Goal: Information Seeking & Learning: Learn about a topic

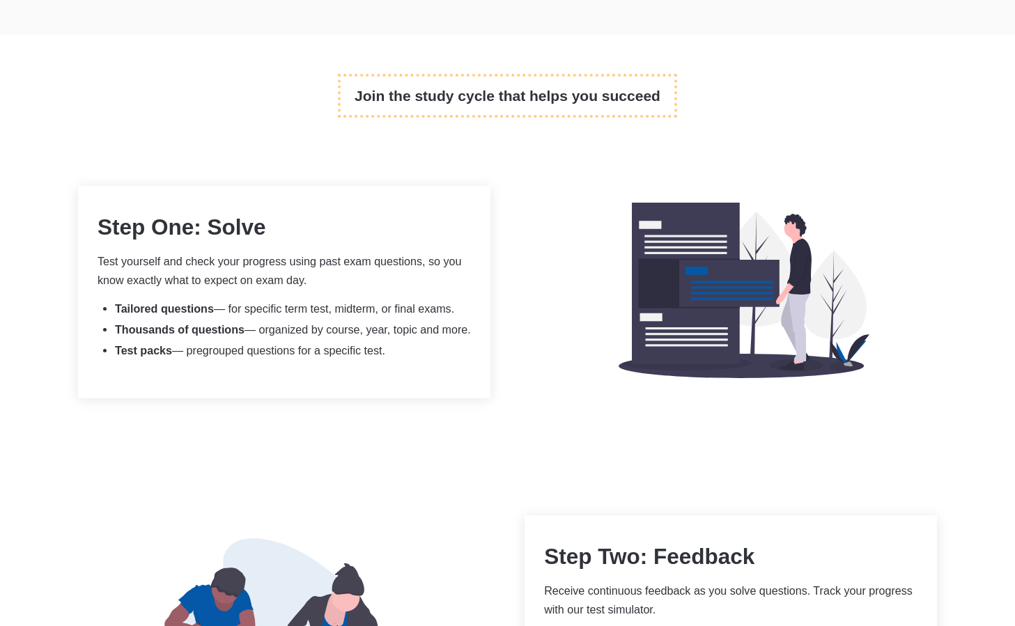
scroll to position [771, 0]
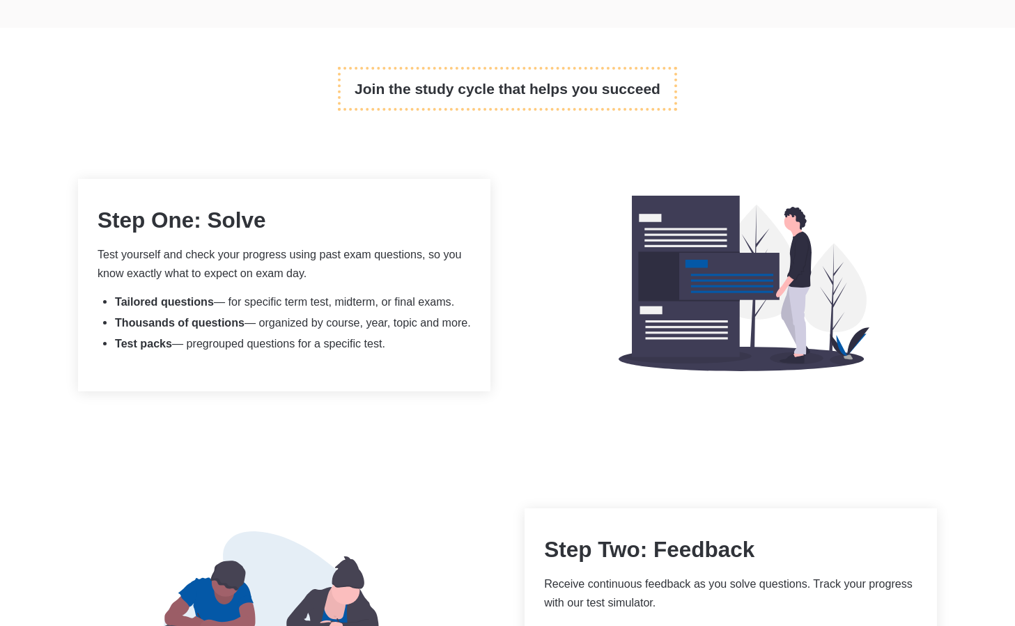
drag, startPoint x: 340, startPoint y: 367, endPoint x: 257, endPoint y: 191, distance: 194.2
click at [257, 191] on div "Step One: Solve Test yourself and check your progress using past exam questions…" at bounding box center [284, 285] width 413 height 213
click at [382, 316] on li "Thousands of questions — organized by course, year, topic and more." at bounding box center [293, 323] width 356 height 14
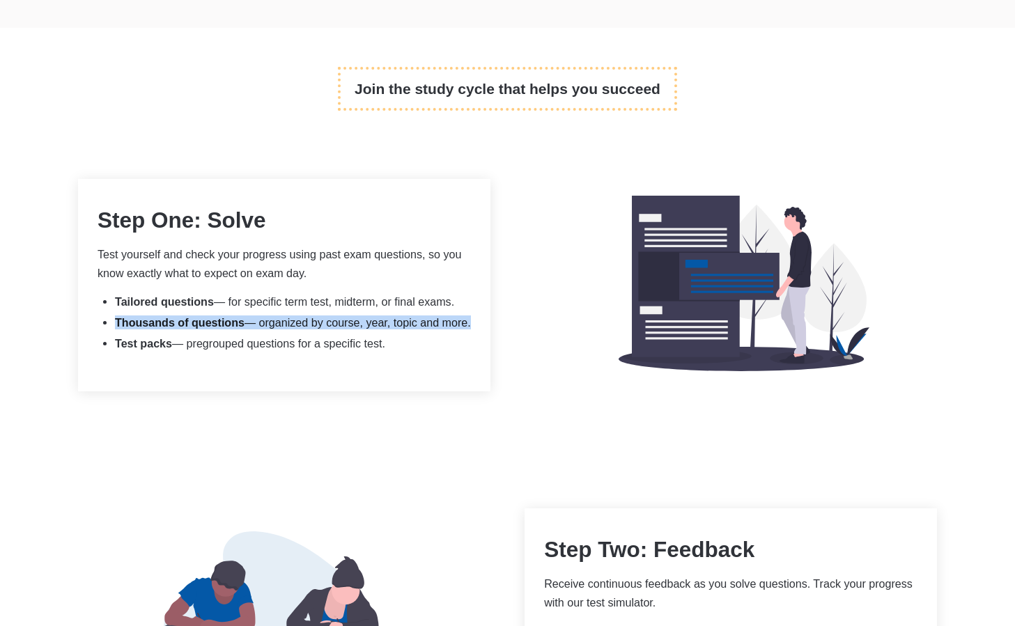
click at [382, 316] on li "Thousands of questions — organized by course, year, topic and more." at bounding box center [293, 323] width 356 height 14
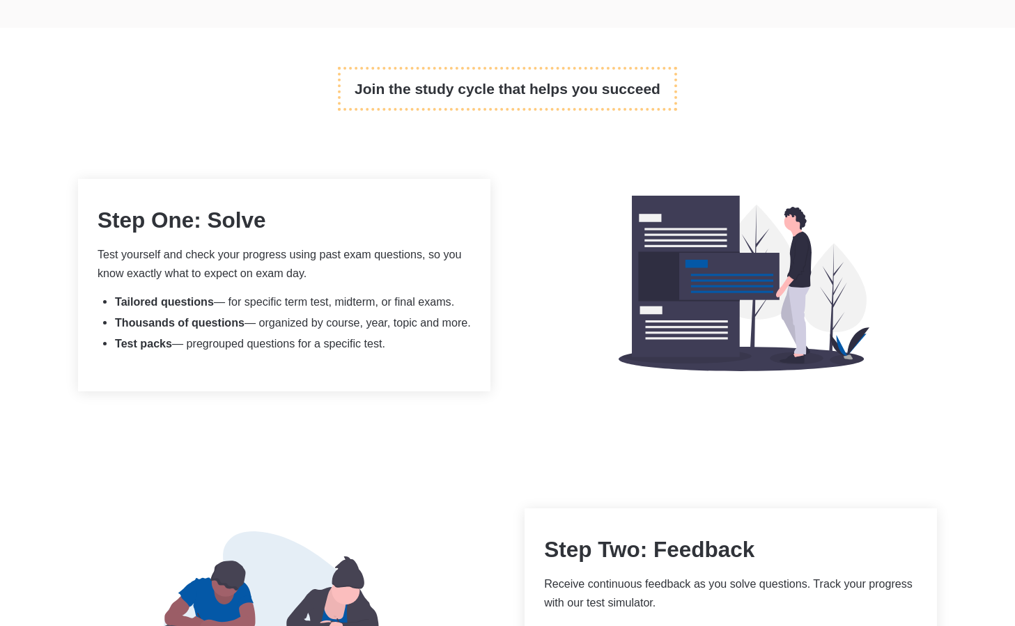
click at [422, 337] on li "Test packs — pregrouped questions for a specific test." at bounding box center [293, 344] width 356 height 14
drag, startPoint x: 417, startPoint y: 345, endPoint x: 306, endPoint y: 254, distance: 143.7
click at [308, 257] on div "Step One: Solve Test yourself and check your progress using past exam questions…" at bounding box center [284, 285] width 413 height 213
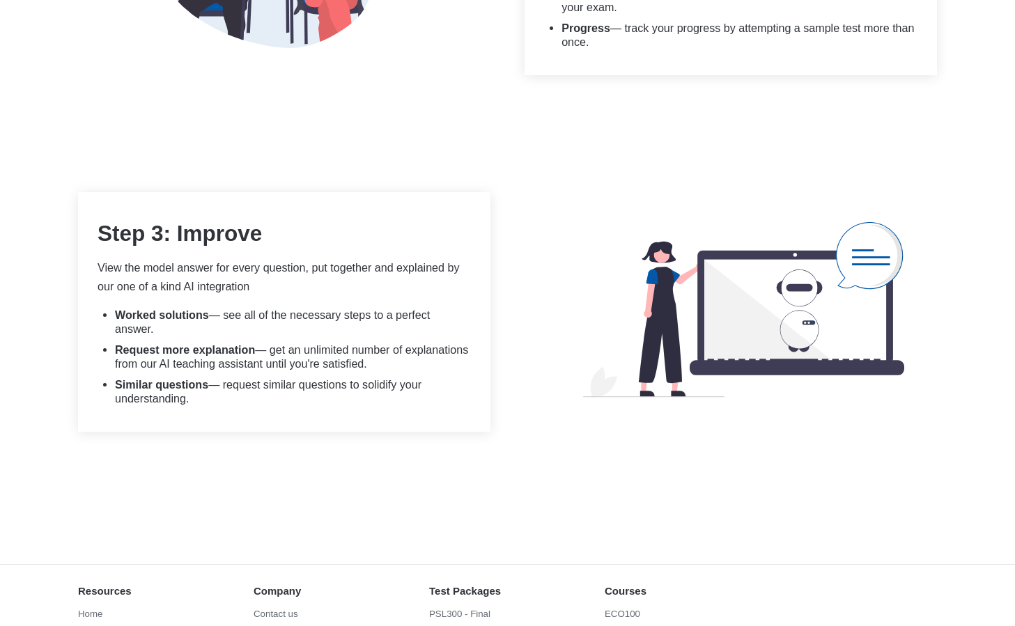
scroll to position [1433, 0]
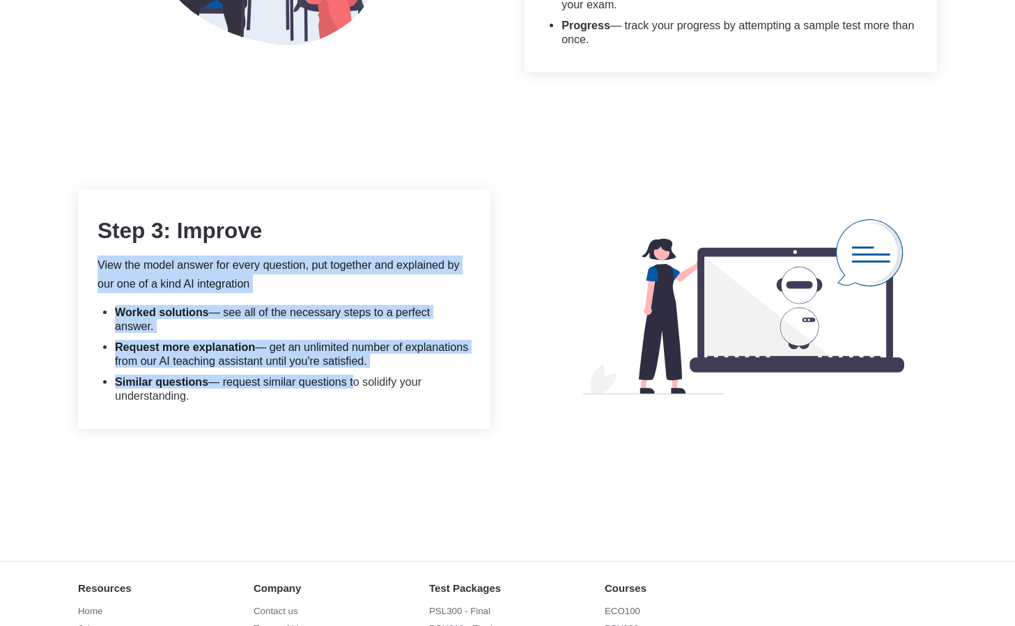
drag, startPoint x: 353, startPoint y: 369, endPoint x: 257, endPoint y: 240, distance: 160.4
click at [258, 240] on div "Step 3: Improve View the model answer for every question, put together and expl…" at bounding box center [284, 310] width 413 height 240
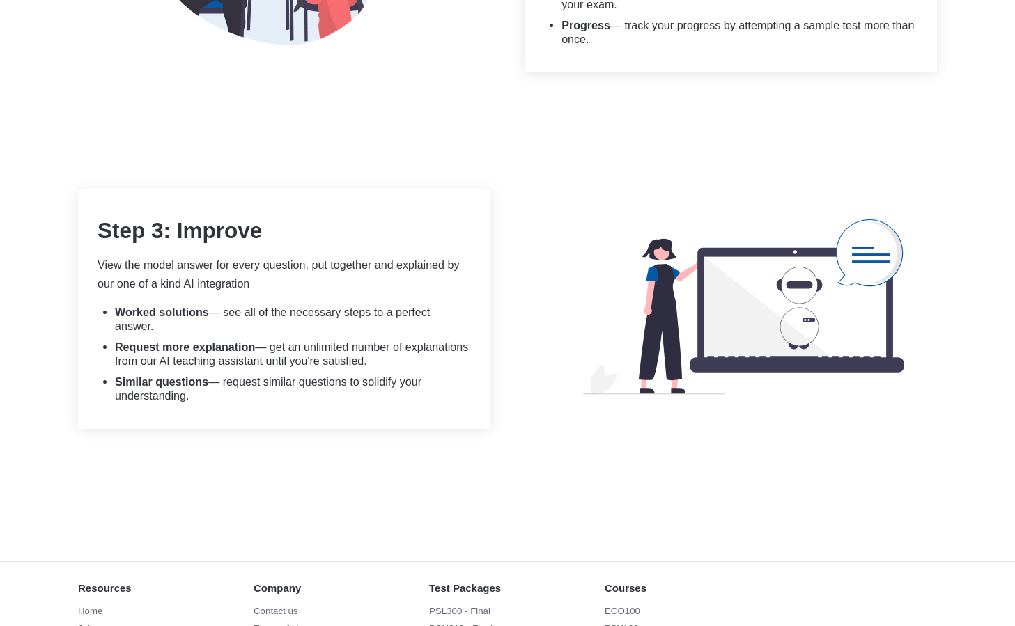
click at [375, 352] on li "Request more explanation — get an unlimited number of explanations from our AI …" at bounding box center [293, 354] width 356 height 28
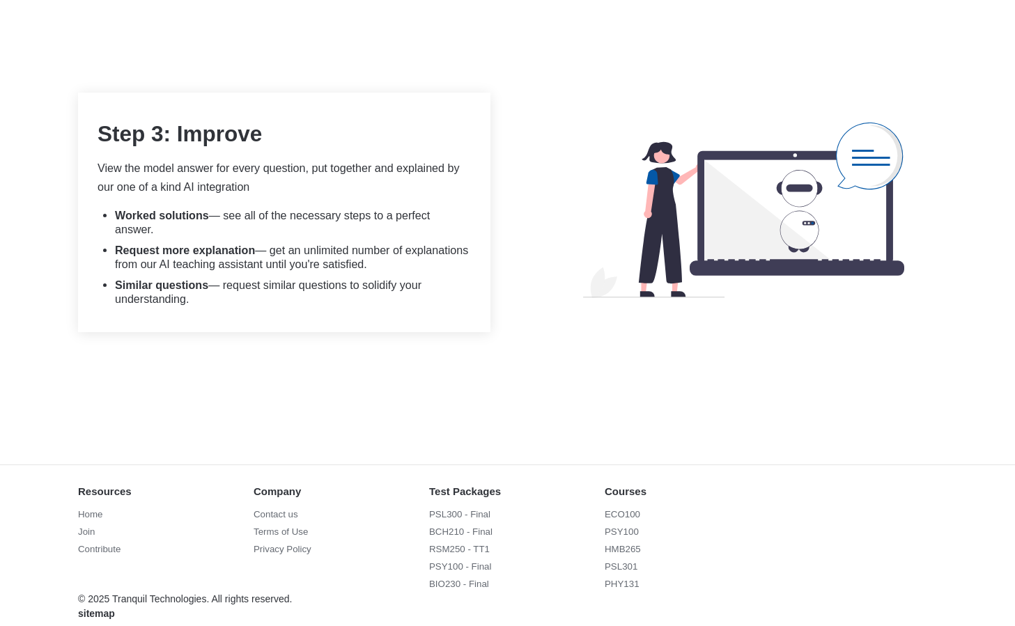
scroll to position [0, 0]
